Goal: Task Accomplishment & Management: Use online tool/utility

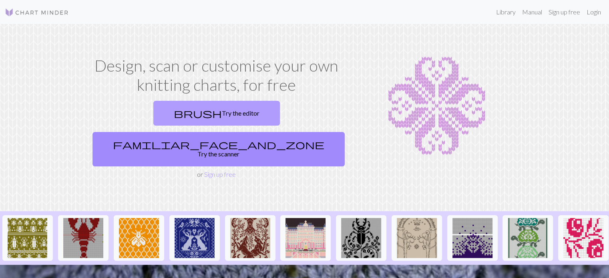
click at [176, 113] on link "brush Try the editor" at bounding box center [216, 113] width 126 height 25
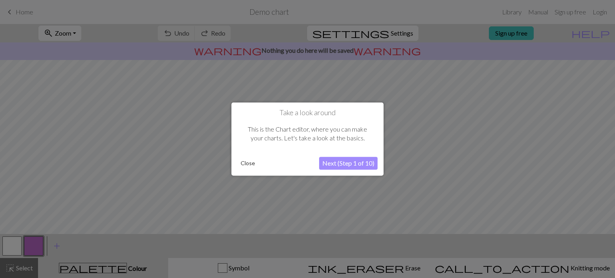
click at [353, 164] on button "Next (Step 1 of 10)" at bounding box center [348, 163] width 58 height 13
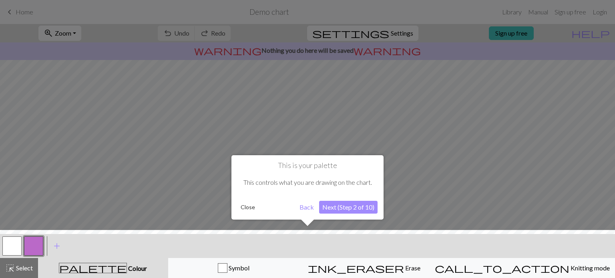
click at [349, 215] on div "This is your palette This controls what you are drawing on the chart. Close Bac…" at bounding box center [307, 187] width 152 height 64
click at [352, 211] on button "Next (Step 2 of 10)" at bounding box center [348, 207] width 58 height 13
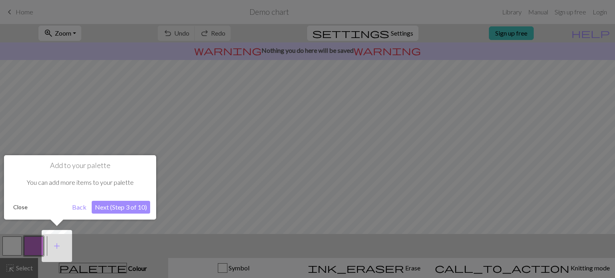
click at [115, 203] on button "Next (Step 3 of 10)" at bounding box center [121, 207] width 58 height 13
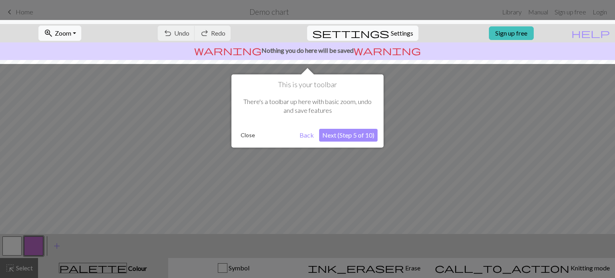
click at [342, 137] on button "Next (Step 5 of 10)" at bounding box center [348, 135] width 58 height 13
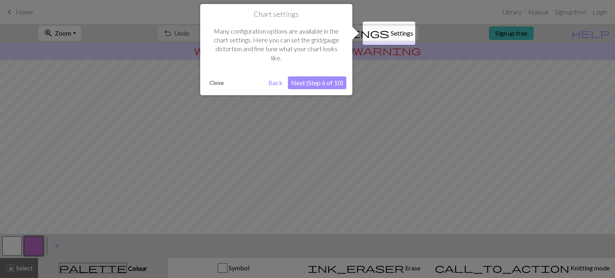
click at [307, 75] on div "Chart settings Many configuration options are available in the chart settings. …" at bounding box center [276, 49] width 152 height 91
click at [321, 82] on button "Next (Step 6 of 10)" at bounding box center [317, 82] width 58 height 13
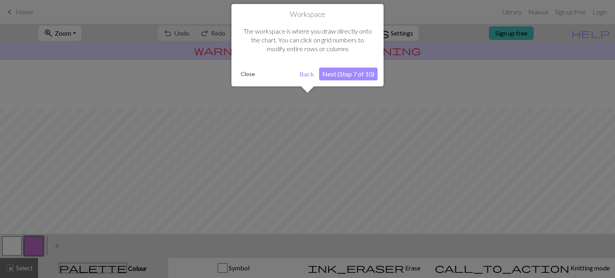
scroll to position [48, 0]
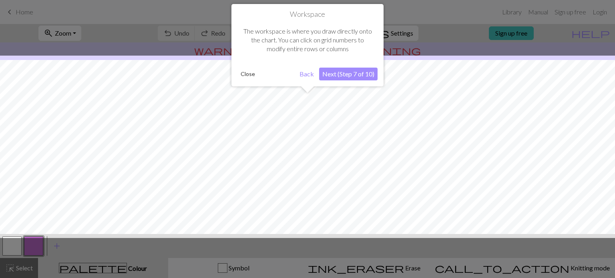
click at [334, 76] on button "Next (Step 7 of 10)" at bounding box center [348, 74] width 58 height 13
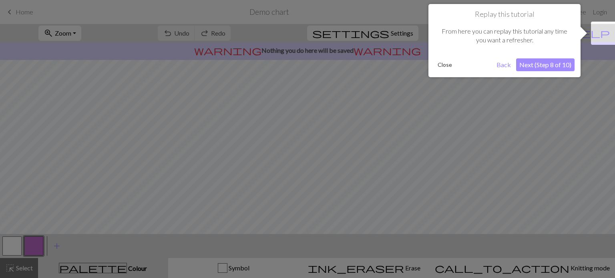
click at [453, 65] on button "Close" at bounding box center [444, 65] width 21 height 12
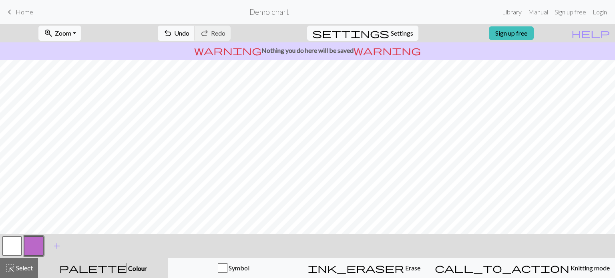
click at [27, 11] on span "Home" at bounding box center [25, 12] width 18 height 8
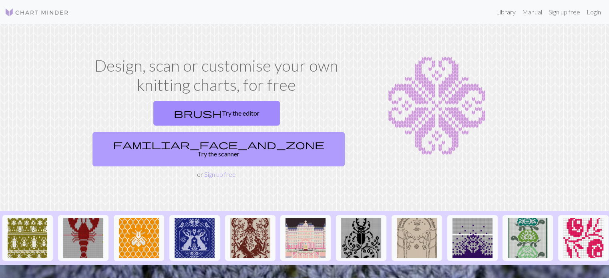
click at [290, 132] on link "familiar_face_and_zone Try the scanner" at bounding box center [218, 149] width 252 height 34
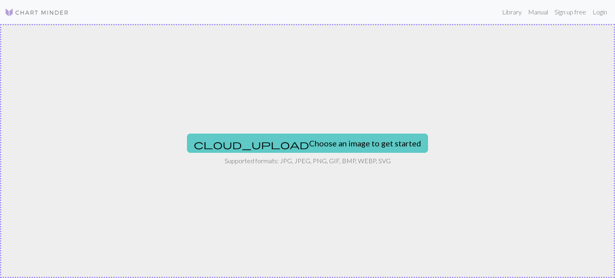
click at [292, 141] on button "cloud_upload Choose an image to get started" at bounding box center [307, 143] width 241 height 19
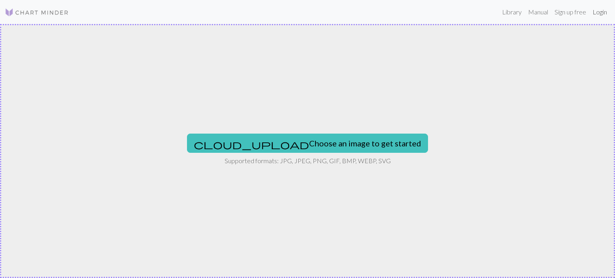
click at [594, 14] on link "Login" at bounding box center [599, 12] width 21 height 16
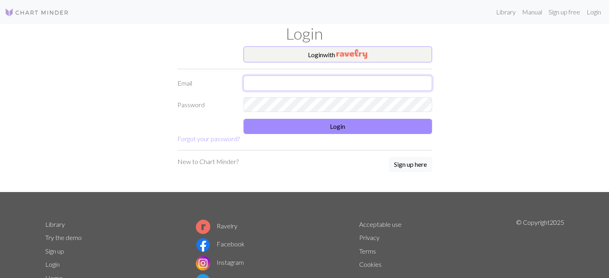
click at [346, 85] on input "text" at bounding box center [337, 83] width 189 height 15
type input "[EMAIL_ADDRESS][DOMAIN_NAME]"
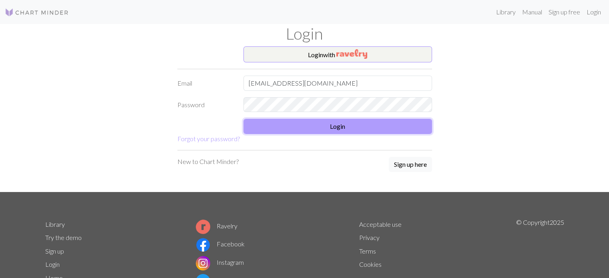
click at [339, 120] on button "Login" at bounding box center [337, 126] width 189 height 15
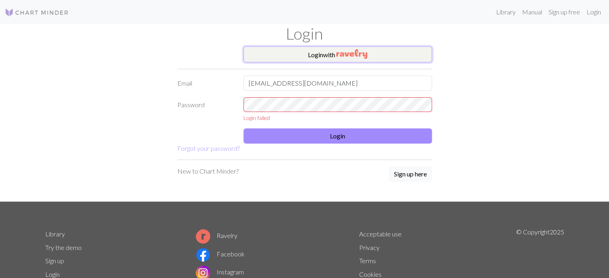
click at [356, 50] on img "button" at bounding box center [351, 54] width 31 height 10
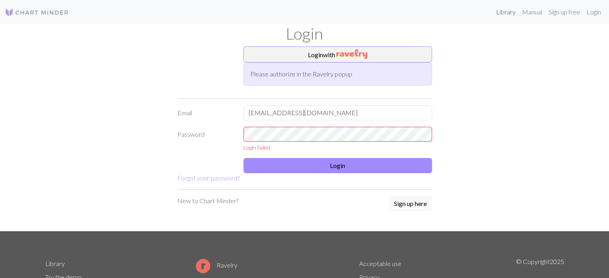
click at [506, 17] on link "Library" at bounding box center [506, 12] width 26 height 16
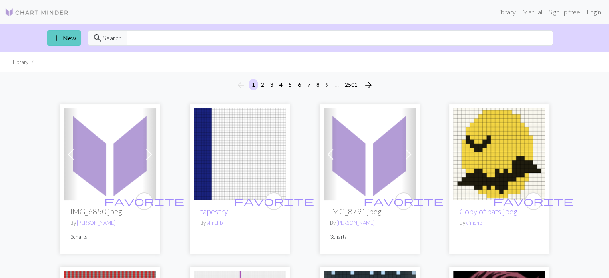
click at [75, 41] on link "add New" at bounding box center [64, 37] width 34 height 15
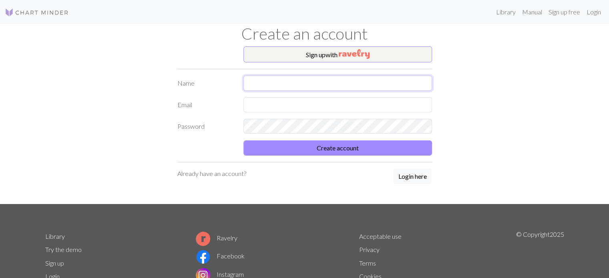
click at [295, 86] on input "text" at bounding box center [337, 83] width 189 height 15
type input "[PERSON_NAME]"
click at [291, 107] on input "text" at bounding box center [337, 104] width 189 height 15
type input "[EMAIL_ADDRESS][DOMAIN_NAME]"
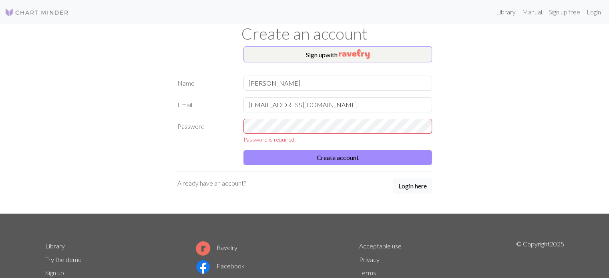
click at [490, 123] on div "Sign up with Name [PERSON_NAME] [EMAIL_ADDRESS][DOMAIN_NAME] Password Password …" at bounding box center [304, 129] width 528 height 167
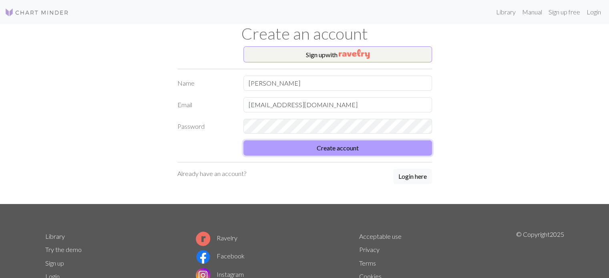
click at [357, 152] on button "Create account" at bounding box center [337, 148] width 189 height 15
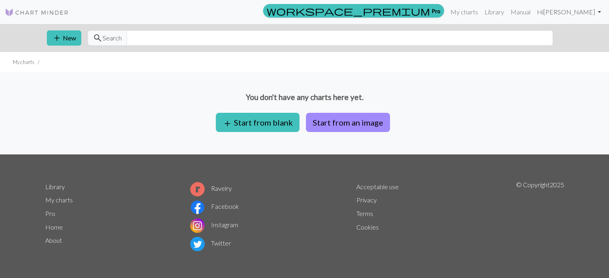
click at [573, 15] on link "Hi [PERSON_NAME]" at bounding box center [569, 12] width 70 height 16
click at [572, 42] on button "Account settings" at bounding box center [571, 33] width 64 height 19
click at [574, 14] on link "Hi [PERSON_NAME]" at bounding box center [569, 12] width 70 height 16
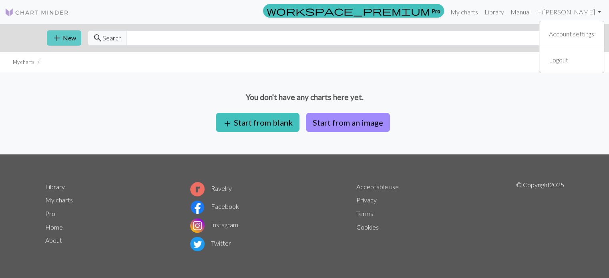
click at [74, 42] on button "add New" at bounding box center [64, 37] width 34 height 15
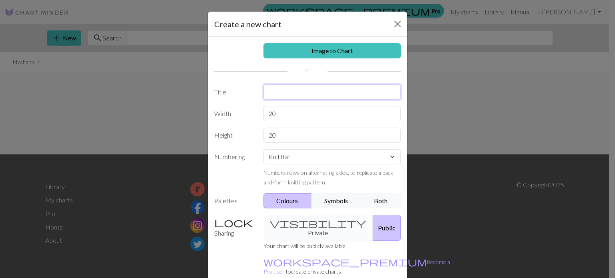
click at [311, 96] on input "text" at bounding box center [332, 91] width 138 height 15
type input "TEXTIL"
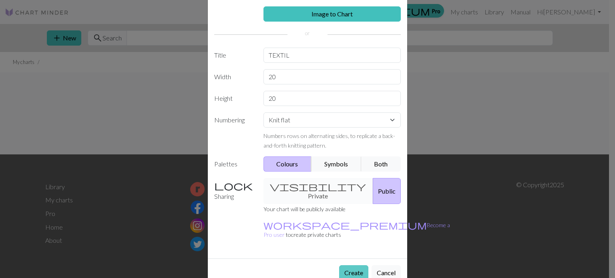
click at [343, 265] on button "Create" at bounding box center [353, 272] width 29 height 15
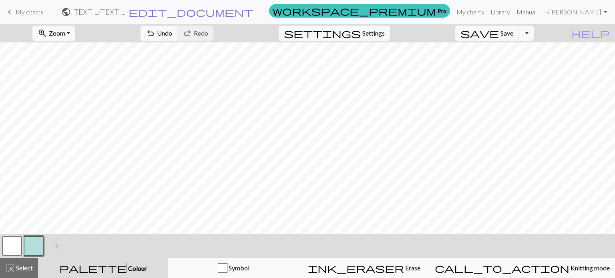
click at [253, 14] on span "edit_document" at bounding box center [190, 11] width 125 height 11
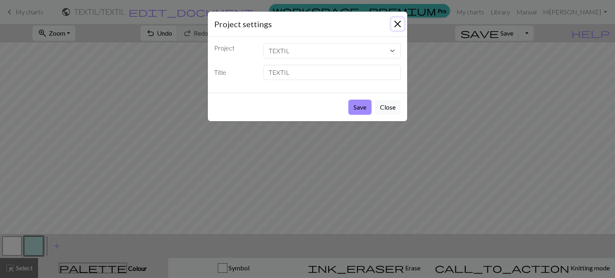
click at [400, 22] on button "Close" at bounding box center [397, 24] width 13 height 13
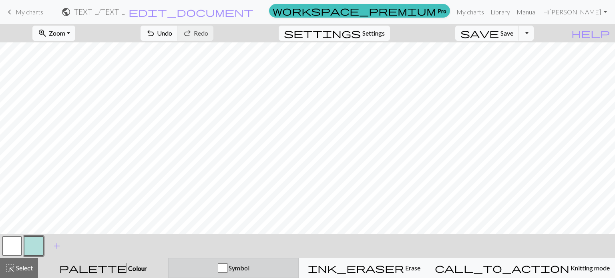
click at [238, 267] on div "Symbol" at bounding box center [233, 268] width 120 height 10
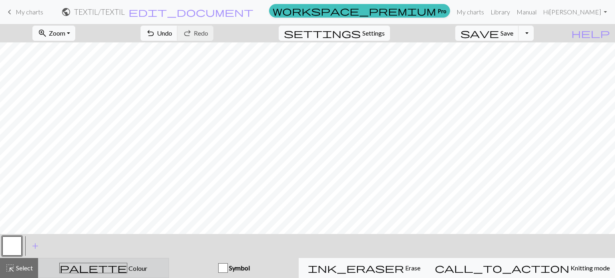
click at [127, 267] on span "Colour" at bounding box center [137, 269] width 20 height 8
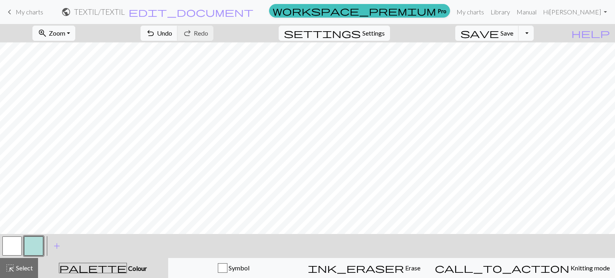
click at [33, 249] on button "button" at bounding box center [33, 246] width 19 height 19
click at [33, 249] on div "Edit colour Name CC1 Use advanced picker workspace_premium Become a Pro user to…" at bounding box center [307, 139] width 615 height 278
click at [8, 247] on button "button" at bounding box center [11, 246] width 19 height 19
click at [101, 270] on span "palette" at bounding box center [92, 268] width 67 height 11
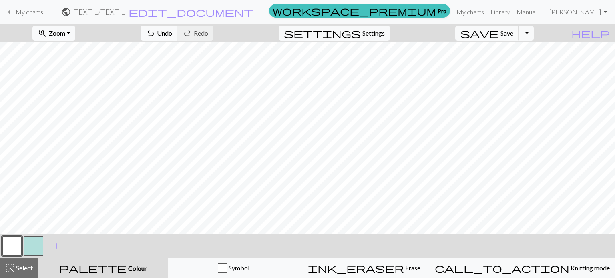
click at [101, 270] on span "palette" at bounding box center [92, 268] width 67 height 11
click at [127, 268] on span "Colour" at bounding box center [137, 269] width 20 height 8
click at [15, 247] on button "button" at bounding box center [11, 246] width 19 height 19
click at [15, 247] on div "Edit colour Name MC Use advanced picker workspace_premium Become a Pro user to …" at bounding box center [307, 139] width 615 height 278
click at [127, 272] on span "Colour" at bounding box center [137, 269] width 20 height 8
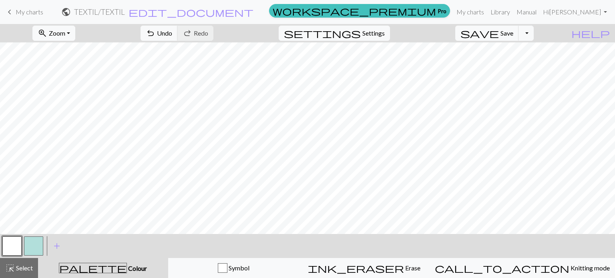
click at [127, 272] on span "Colour" at bounding box center [137, 269] width 20 height 8
click at [104, 269] on span "palette" at bounding box center [92, 268] width 67 height 11
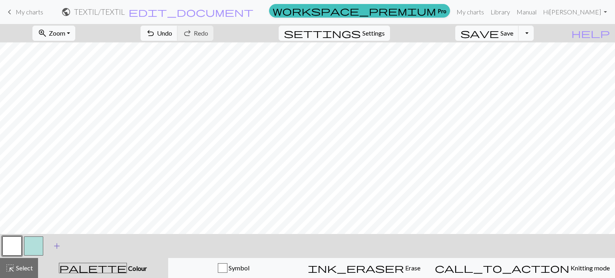
click at [54, 245] on span "add" at bounding box center [57, 246] width 10 height 11
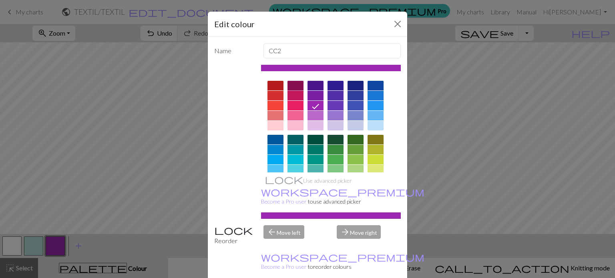
click at [296, 84] on div at bounding box center [295, 86] width 16 height 10
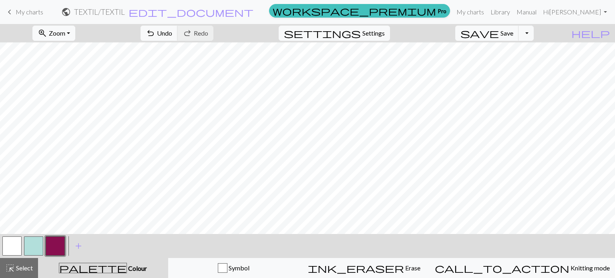
click at [34, 246] on button "button" at bounding box center [33, 246] width 19 height 19
click at [34, 246] on div "Edit colour Name CC1 Use advanced picker workspace_premium Become a Pro user to…" at bounding box center [307, 139] width 615 height 278
click at [34, 246] on button "button" at bounding box center [33, 246] width 19 height 19
click at [34, 246] on div "Edit colour Name CC1 Use advanced picker workspace_premium Become a Pro user to…" at bounding box center [307, 139] width 615 height 278
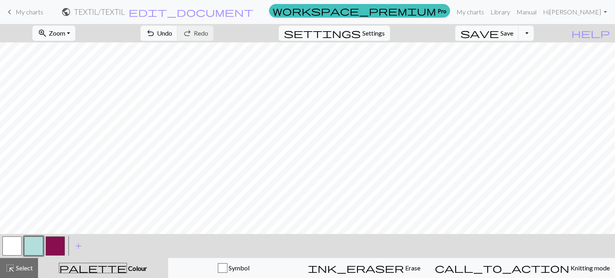
click at [18, 245] on button "button" at bounding box center [11, 246] width 19 height 19
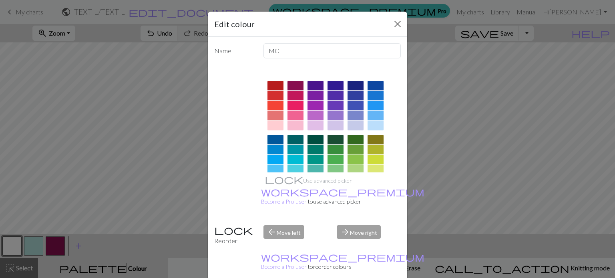
click at [349, 156] on div at bounding box center [355, 160] width 16 height 10
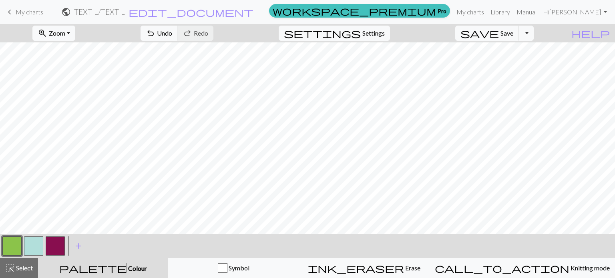
click at [12, 247] on button "button" at bounding box center [11, 246] width 19 height 19
click at [12, 247] on div "Edit colour Name MC Use advanced picker workspace_premium Become a Pro user to …" at bounding box center [307, 139] width 615 height 278
click at [12, 247] on button "button" at bounding box center [11, 246] width 19 height 19
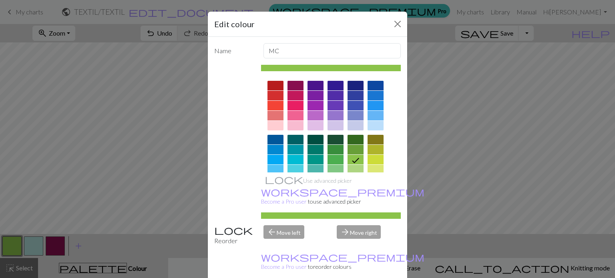
scroll to position [129, 0]
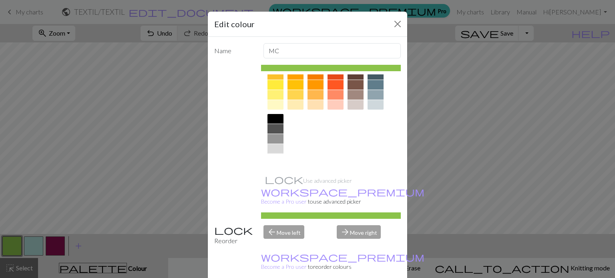
click at [271, 161] on div at bounding box center [275, 159] width 16 height 10
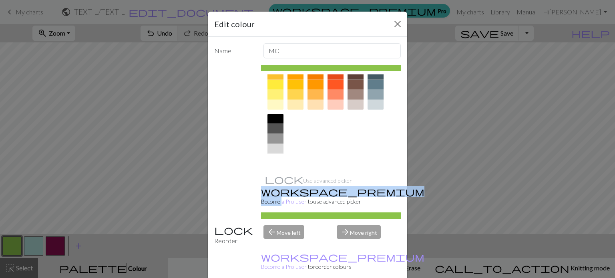
click at [0, 0] on icon at bounding box center [0, 0] width 0 height 0
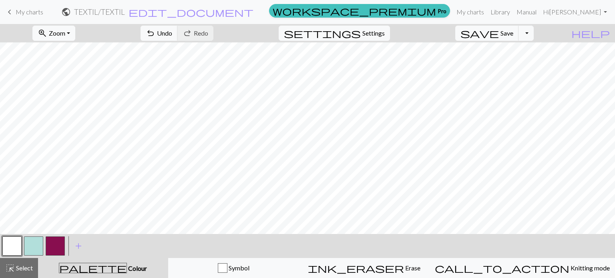
click at [40, 243] on button "button" at bounding box center [33, 246] width 19 height 19
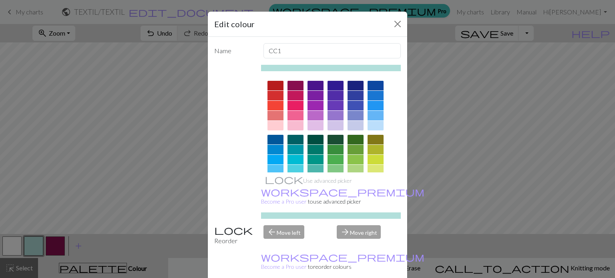
click at [336, 96] on div at bounding box center [335, 96] width 16 height 10
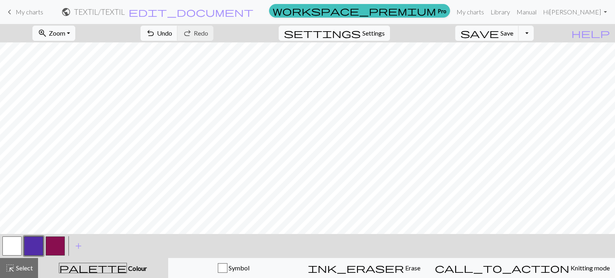
click at [56, 246] on button "button" at bounding box center [55, 246] width 19 height 19
